Goal: Information Seeking & Learning: Learn about a topic

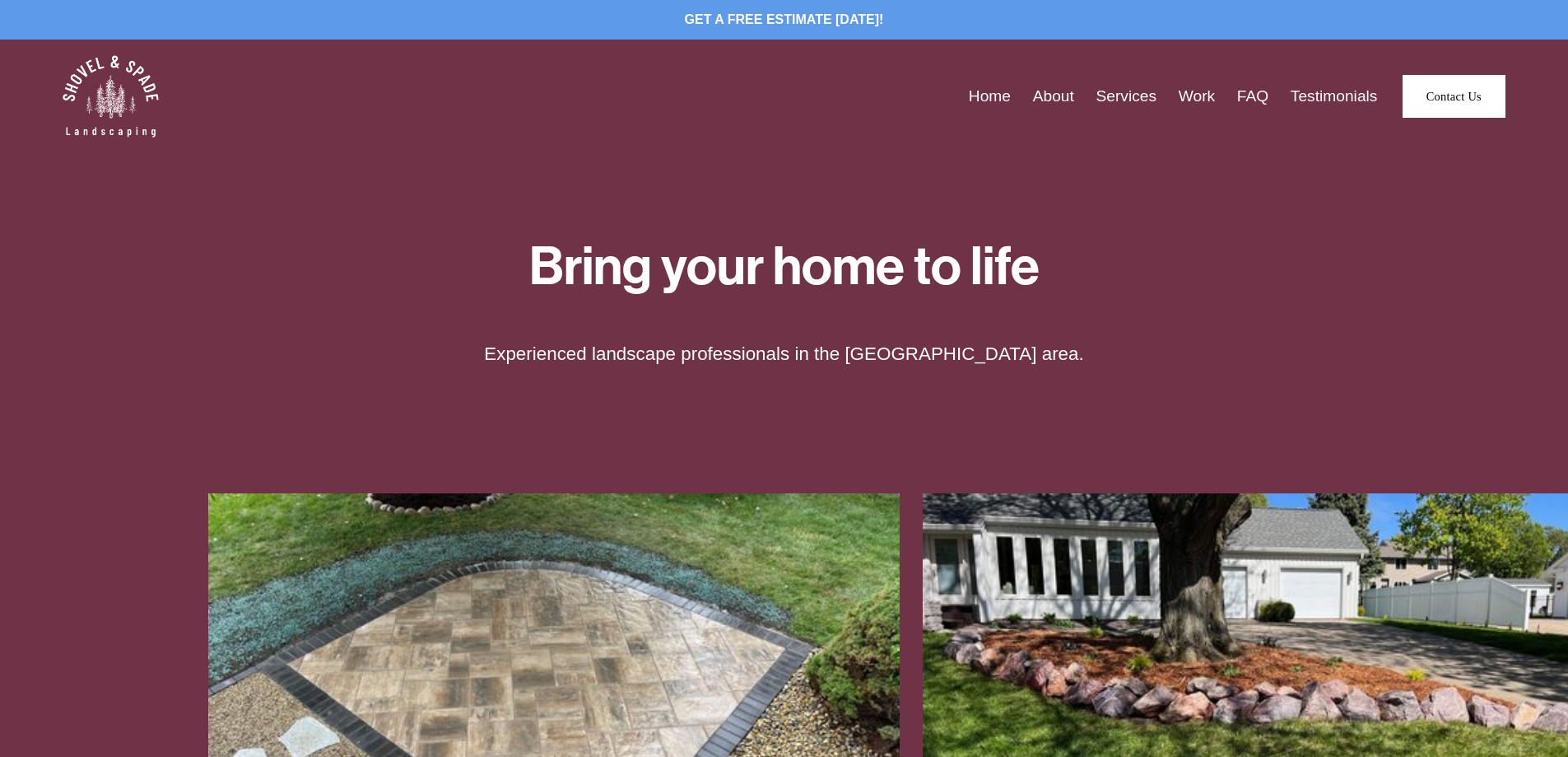
click at [1143, 96] on link "Services" at bounding box center [1126, 97] width 61 height 26
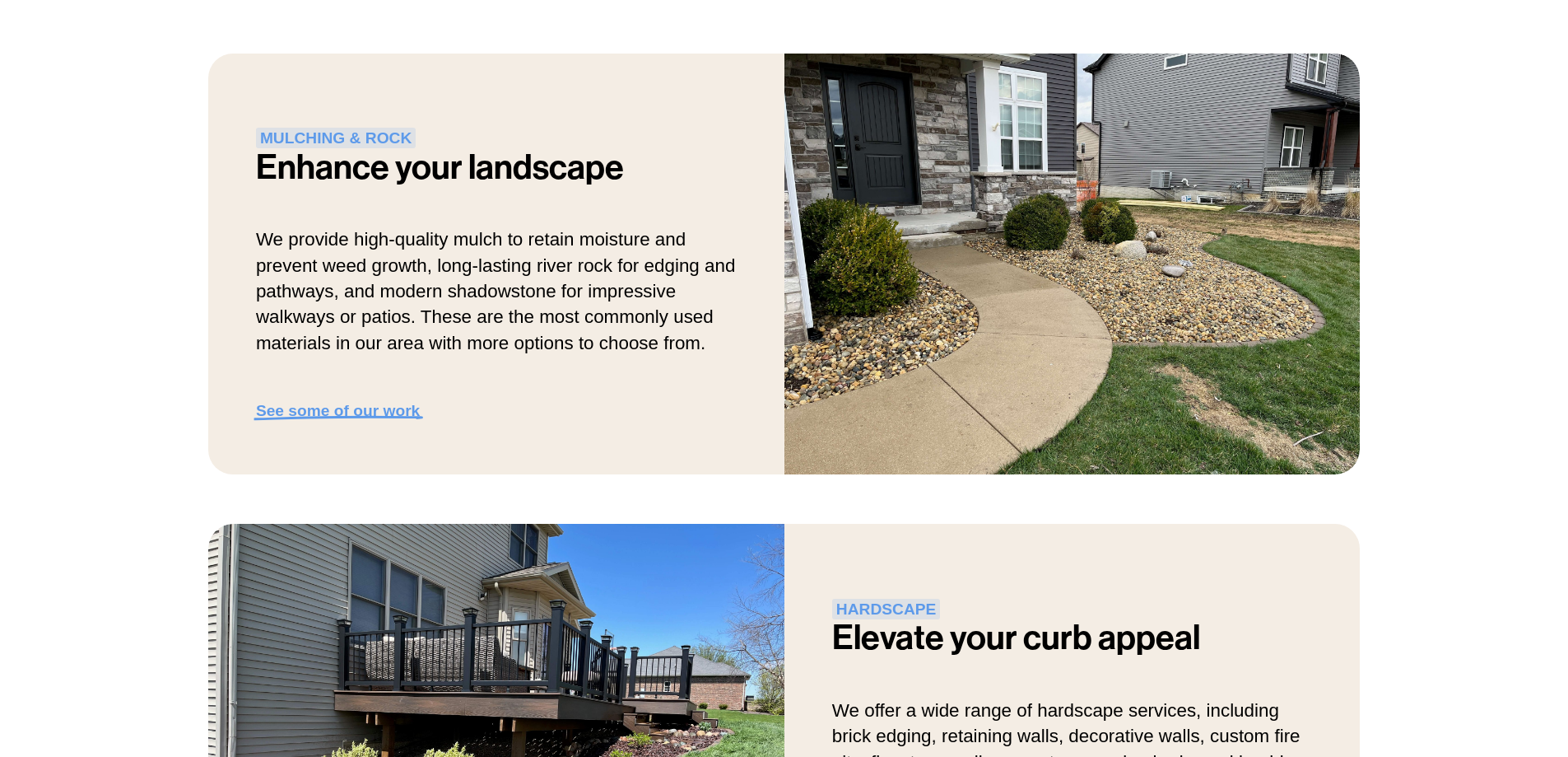
scroll to position [494, 0]
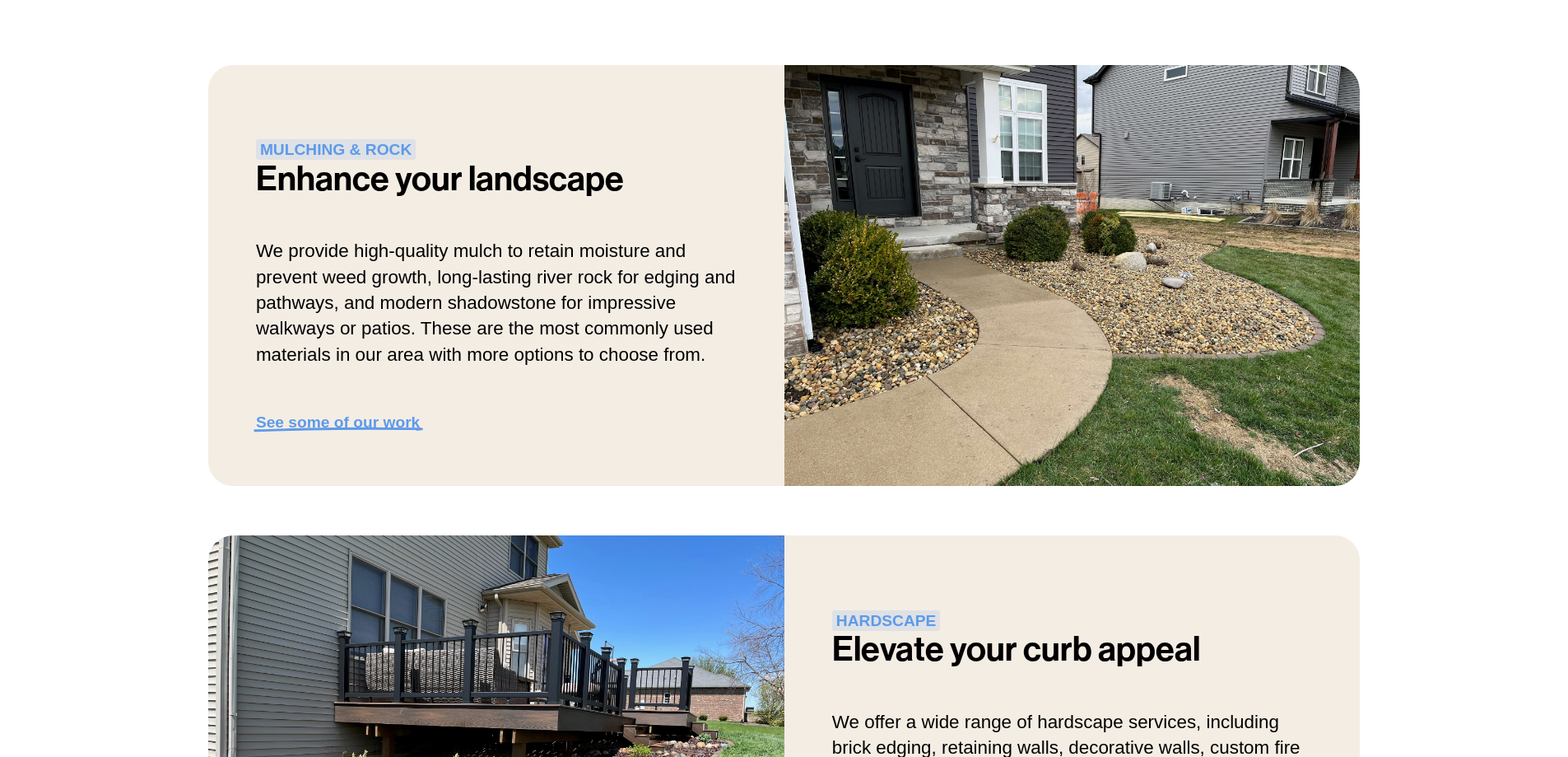
click at [342, 419] on strong "See some of our work" at bounding box center [338, 422] width 163 height 17
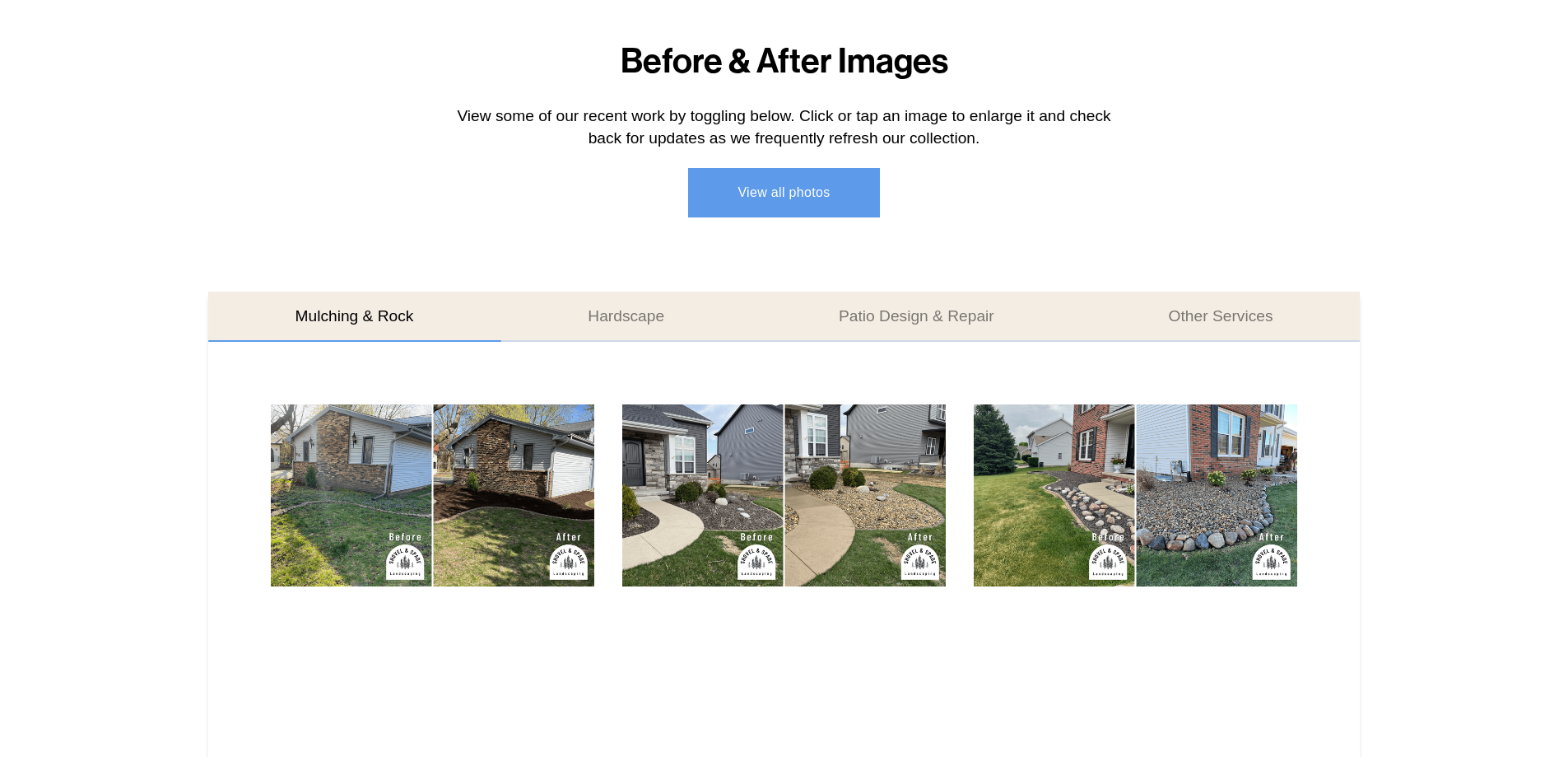
scroll to position [741, 0]
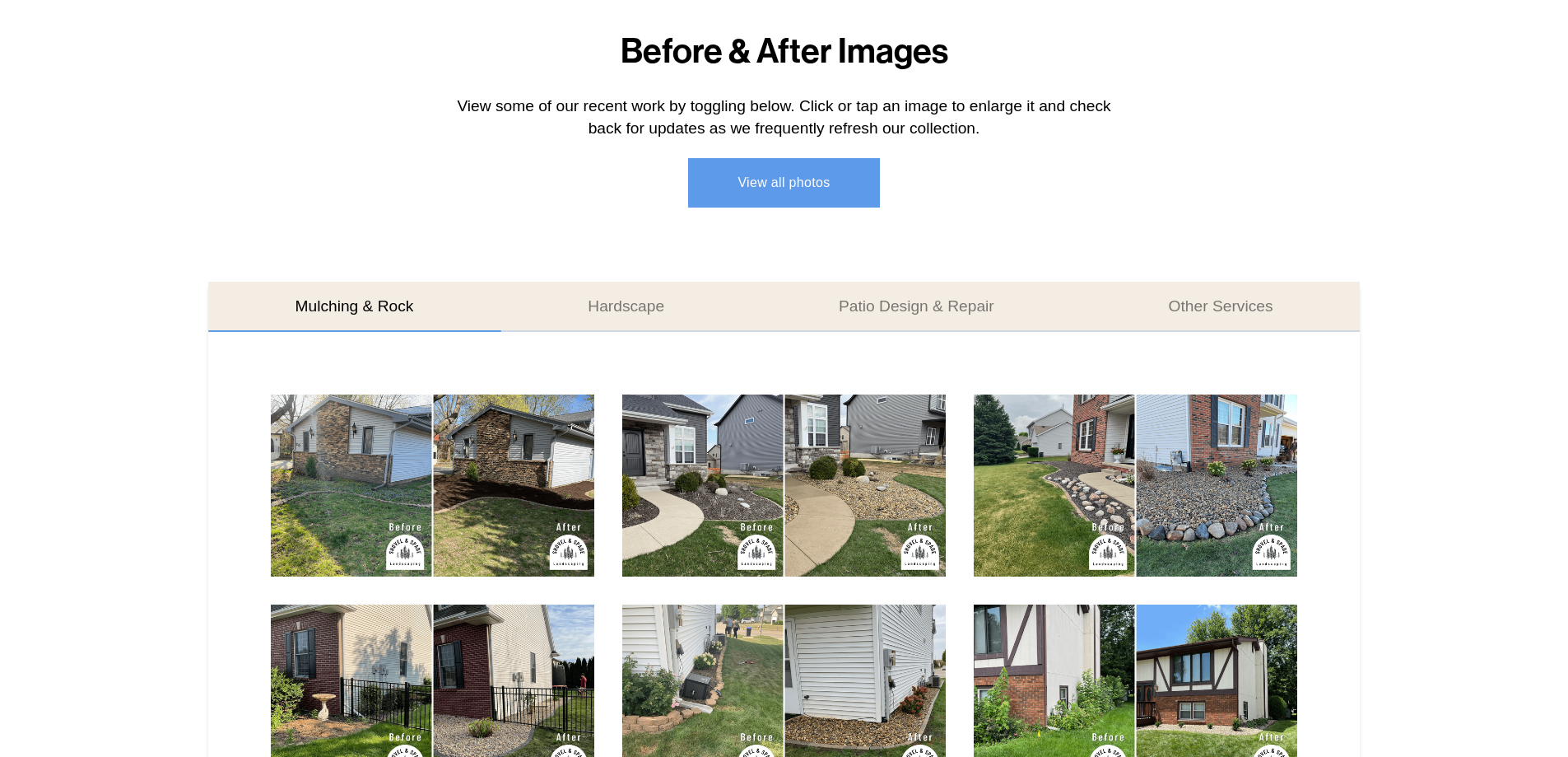
click at [501, 506] on img at bounding box center [433, 485] width 324 height 182
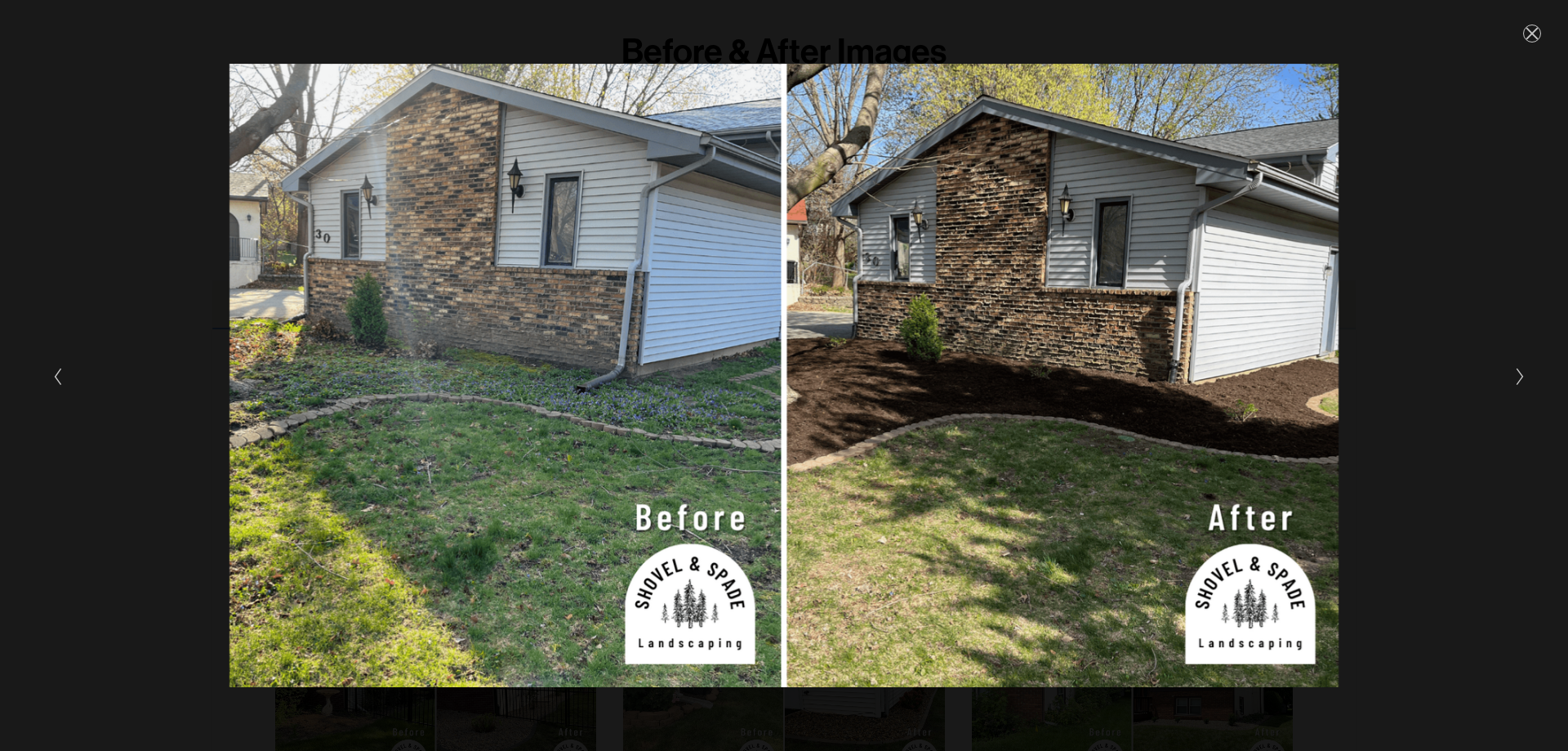
click at [1530, 37] on icon "Close" at bounding box center [1531, 33] width 18 height 18
